Goal: Book appointment/travel/reservation

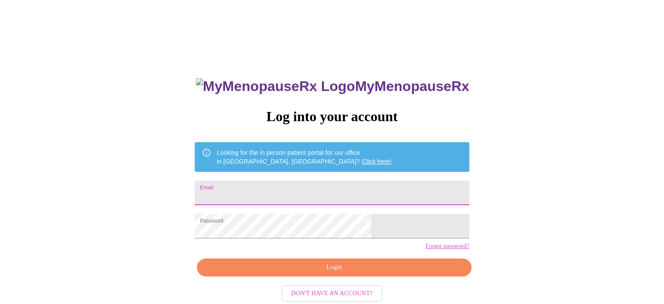
click at [273, 185] on input "Email" at bounding box center [332, 192] width 274 height 24
type input "[EMAIL_ADDRESS][DOMAIN_NAME]"
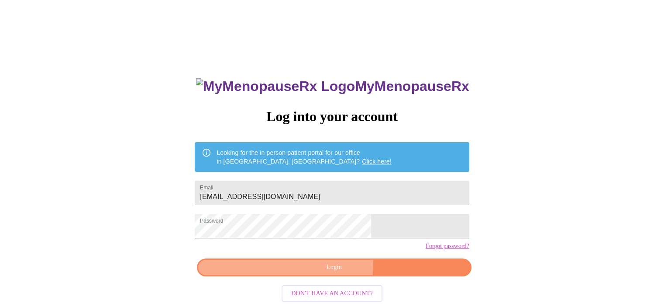
click at [309, 273] on span "Login" at bounding box center [334, 267] width 254 height 11
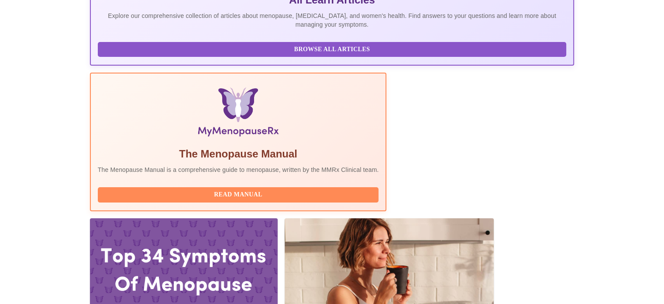
scroll to position [216, 0]
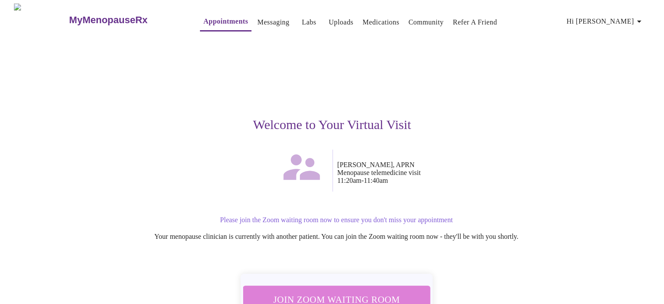
click at [377, 292] on span "Join Zoom Waiting Room" at bounding box center [336, 299] width 164 height 16
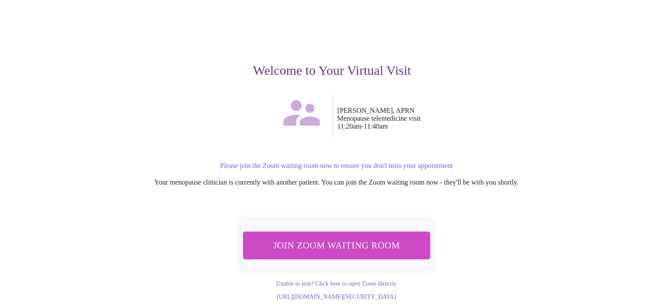
scroll to position [61, 0]
click at [365, 236] on span "Join Zoom Waiting Room" at bounding box center [336, 244] width 171 height 17
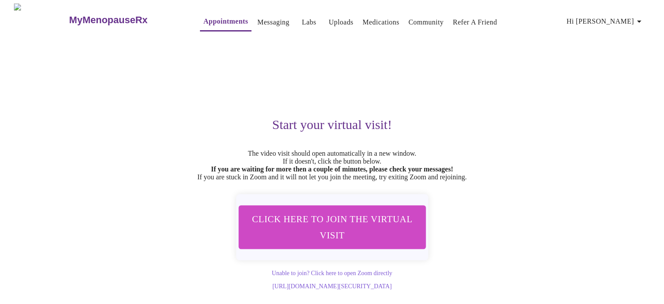
scroll to position [7, 0]
